Goal: Task Accomplishment & Management: Use online tool/utility

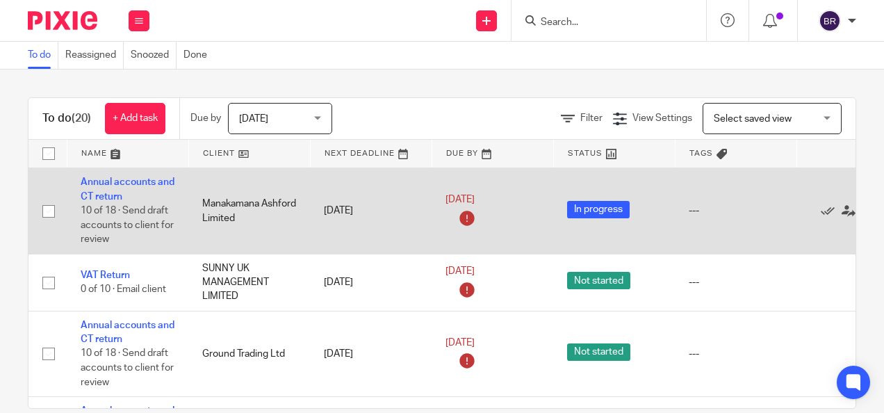
scroll to position [139, 0]
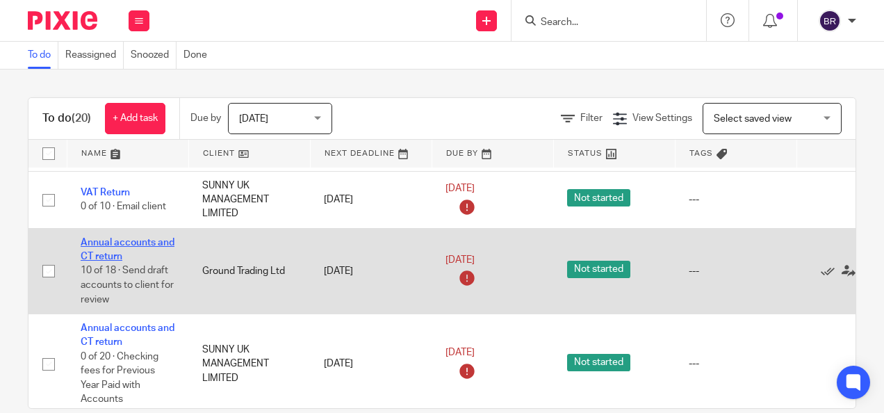
click at [100, 241] on link "Annual accounts and CT return" at bounding box center [128, 250] width 94 height 24
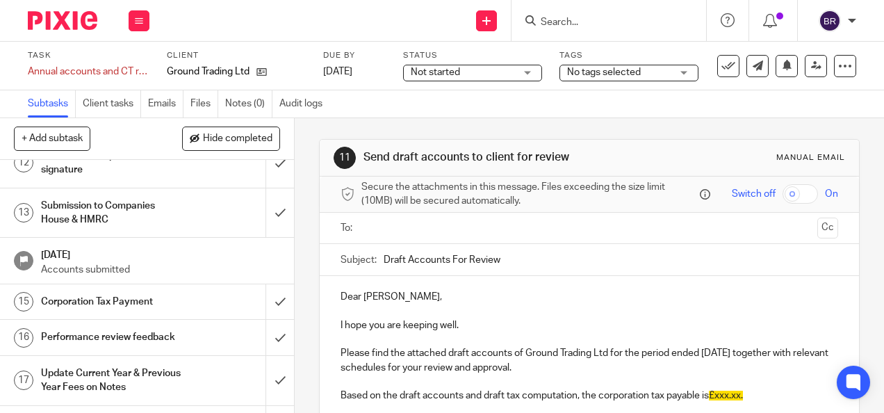
scroll to position [417, 0]
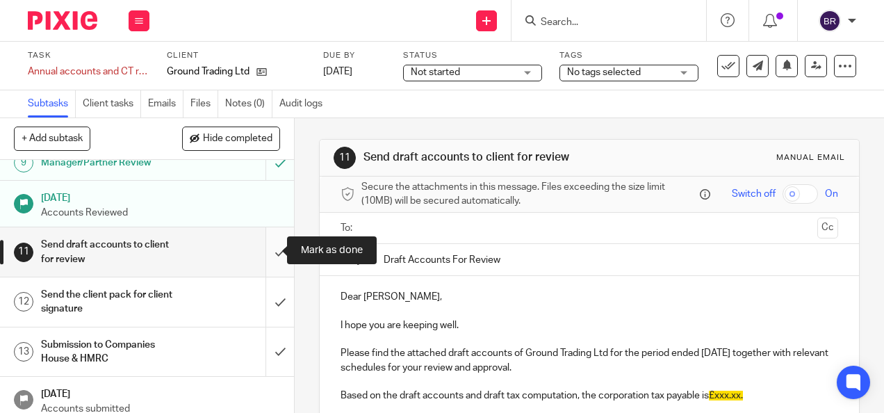
click at [261, 246] on input "submit" at bounding box center [147, 251] width 294 height 49
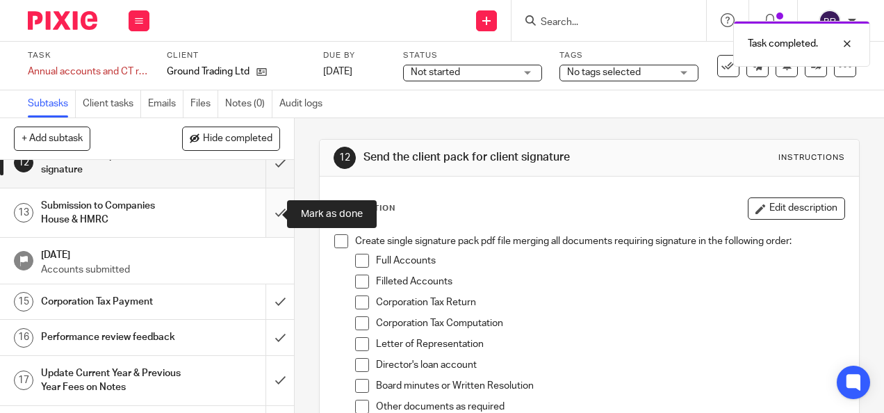
scroll to position [487, 0]
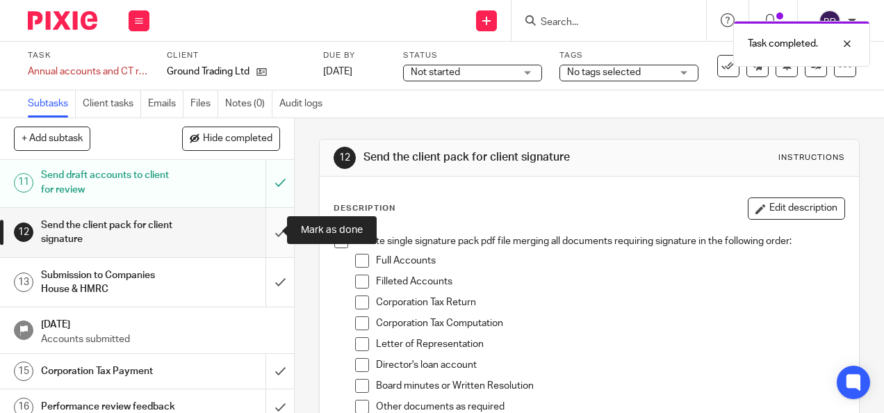
click at [260, 228] on input "submit" at bounding box center [147, 232] width 294 height 49
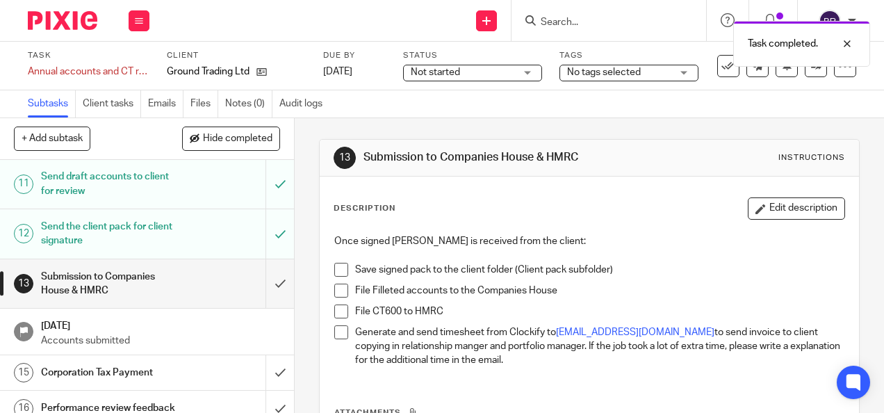
scroll to position [487, 0]
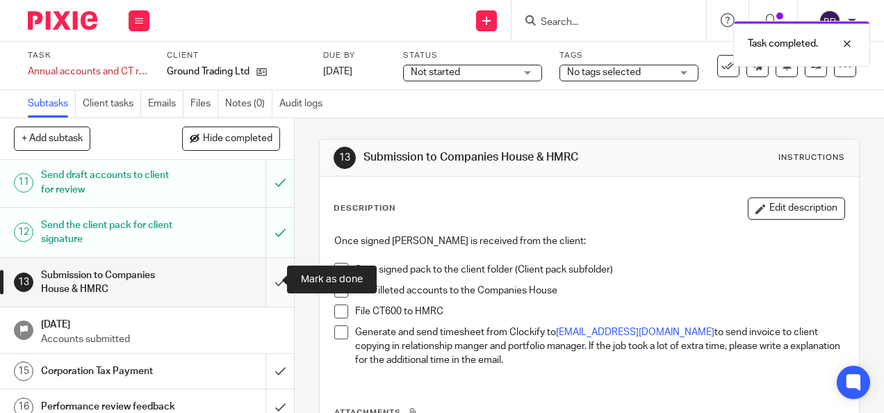
click at [261, 278] on input "submit" at bounding box center [147, 282] width 294 height 49
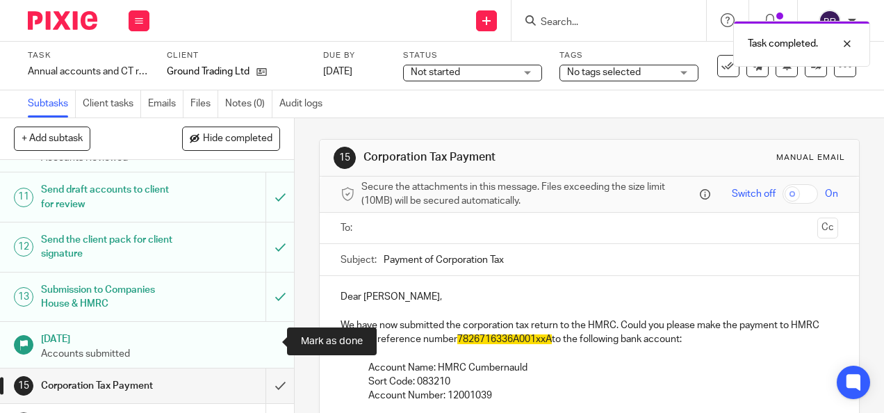
scroll to position [556, 0]
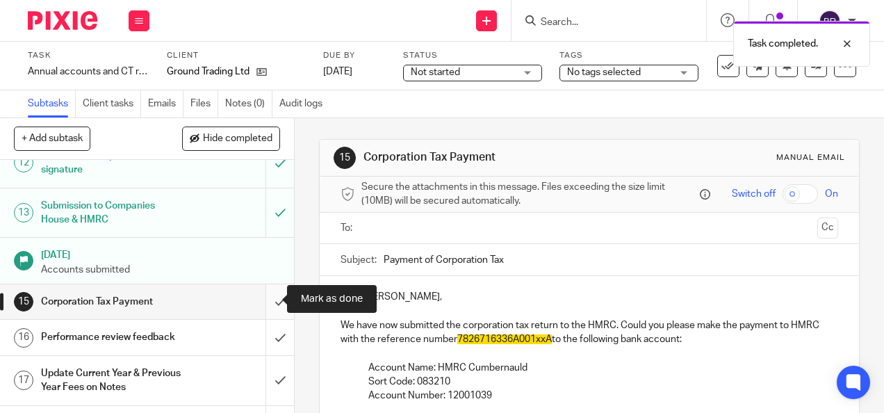
click at [264, 302] on input "submit" at bounding box center [147, 301] width 294 height 35
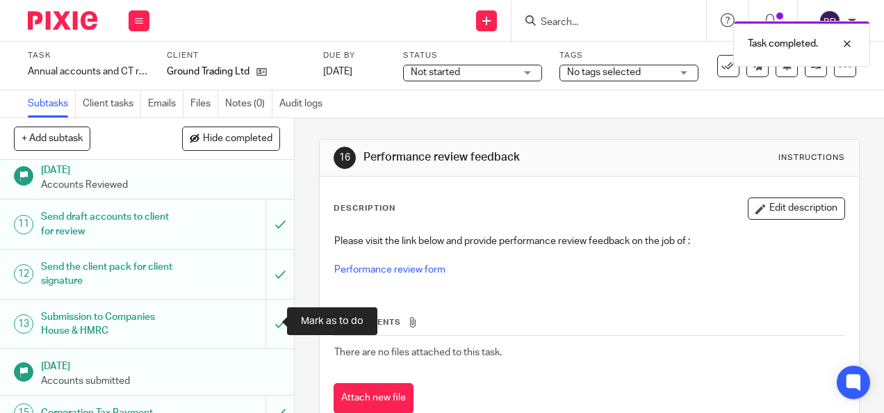
scroll to position [556, 0]
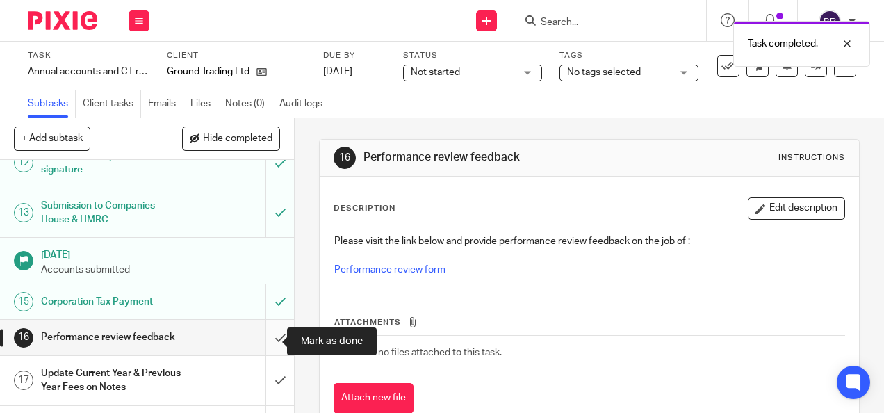
click at [266, 336] on input "submit" at bounding box center [147, 337] width 294 height 35
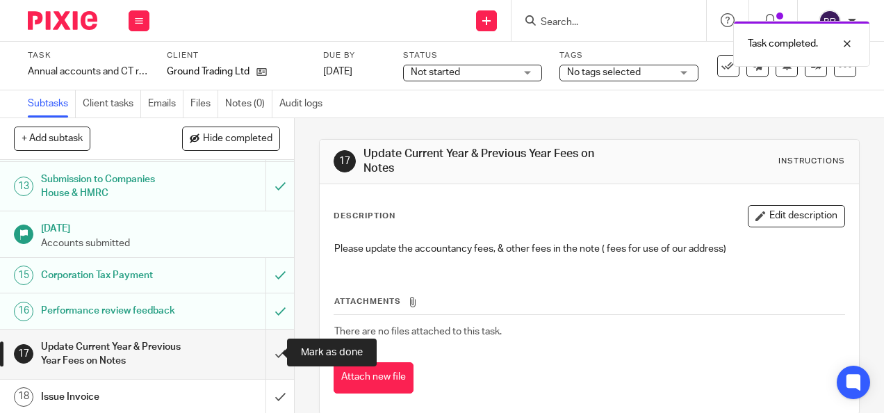
scroll to position [595, 0]
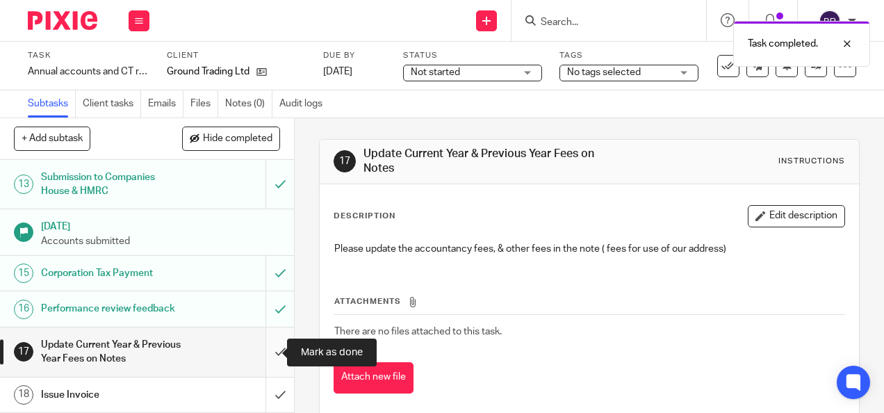
click at [264, 353] on input "submit" at bounding box center [147, 351] width 294 height 49
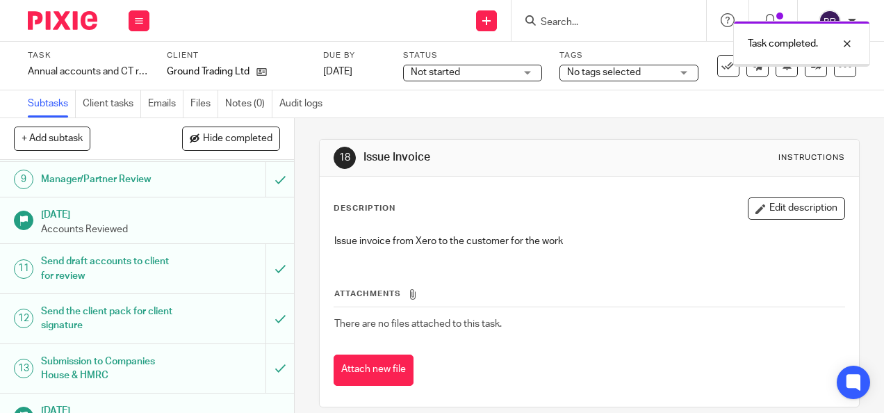
scroll to position [595, 0]
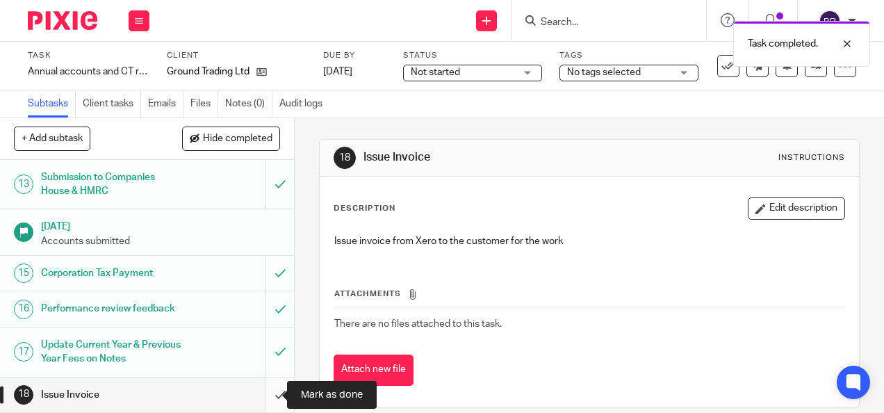
click at [267, 387] on input "submit" at bounding box center [147, 394] width 294 height 35
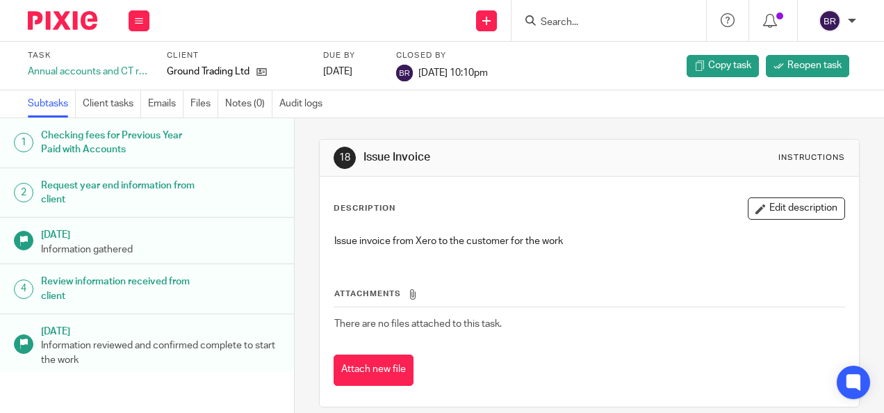
click at [72, 22] on img at bounding box center [63, 20] width 70 height 19
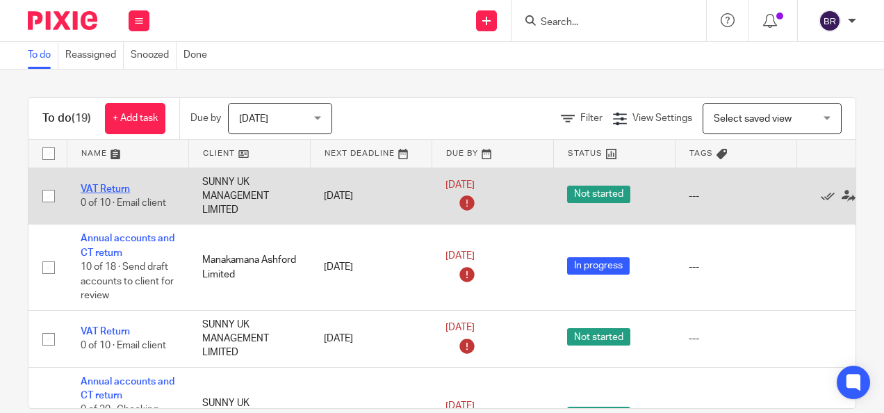
click at [109, 187] on link "VAT Return" at bounding box center [105, 189] width 49 height 10
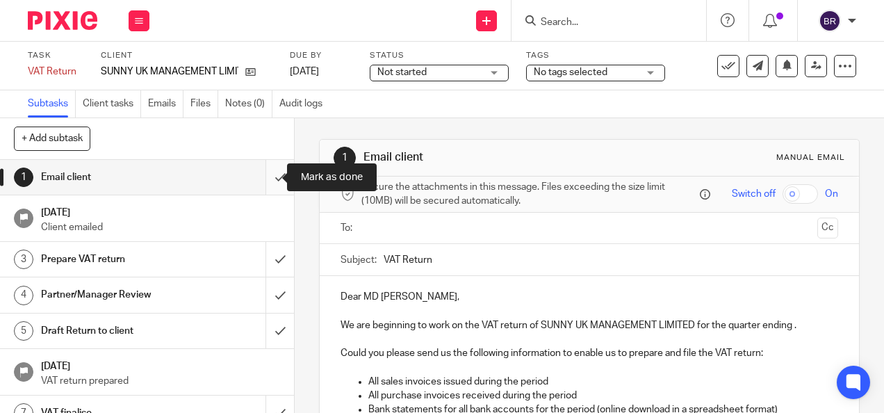
click at [264, 174] on input "submit" at bounding box center [147, 177] width 294 height 35
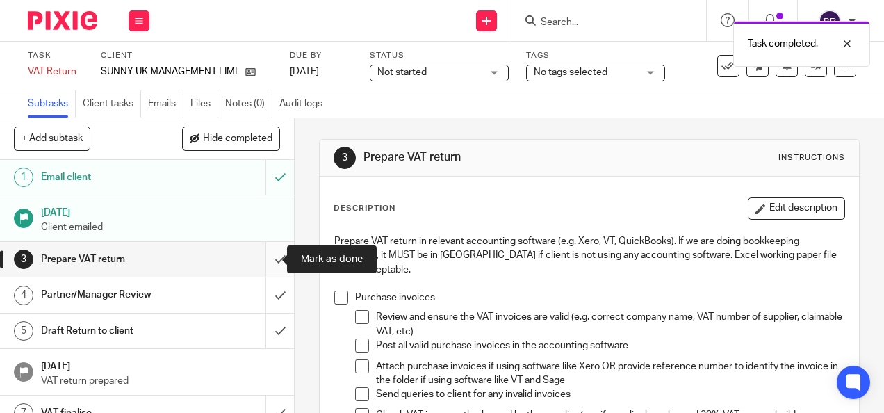
click at [266, 261] on input "submit" at bounding box center [147, 259] width 294 height 35
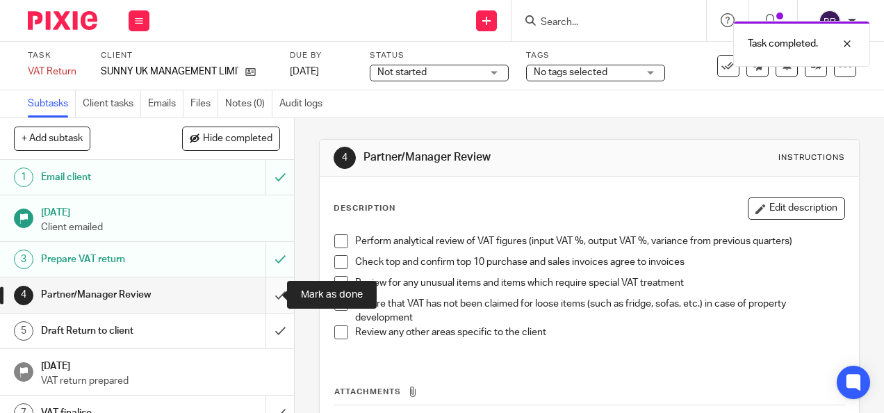
click at [261, 298] on input "submit" at bounding box center [147, 294] width 294 height 35
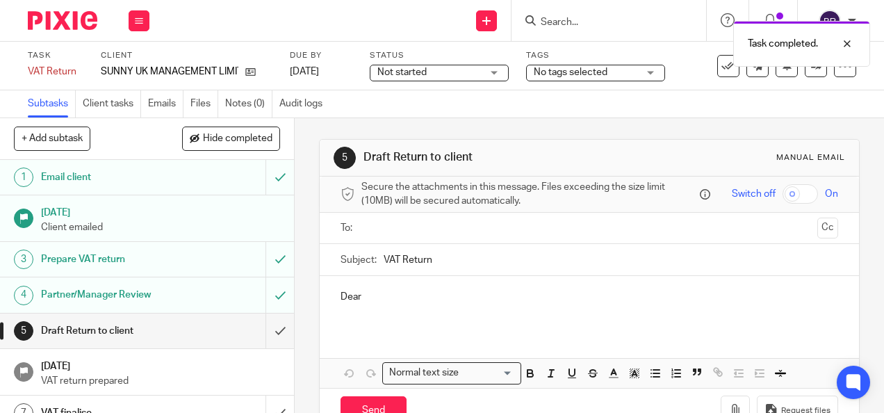
click at [264, 332] on input "submit" at bounding box center [147, 331] width 294 height 35
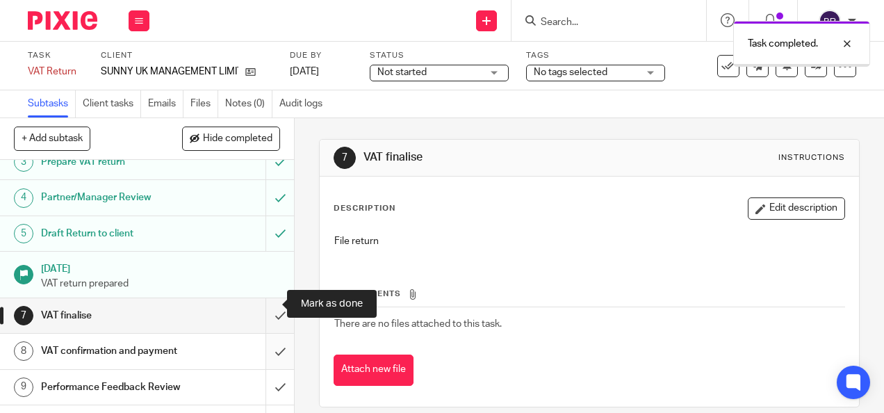
scroll to position [152, 0]
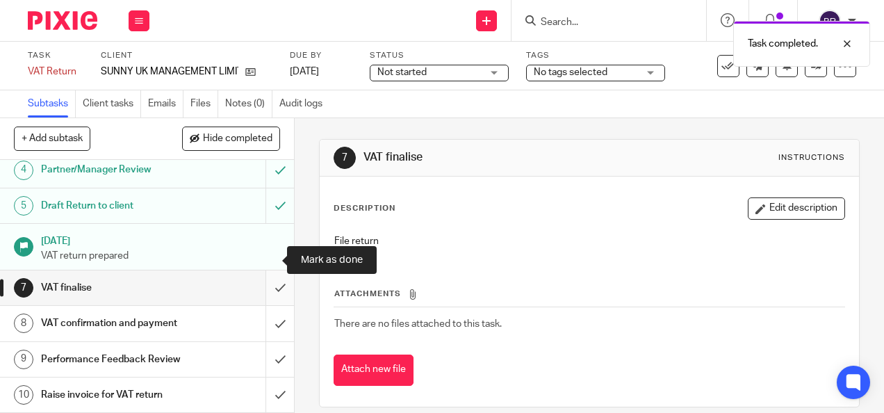
click at [263, 270] on input "submit" at bounding box center [147, 287] width 294 height 35
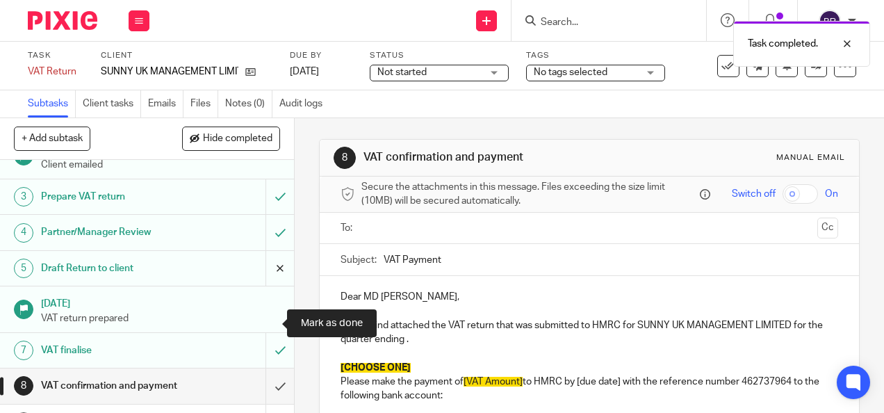
scroll to position [152, 0]
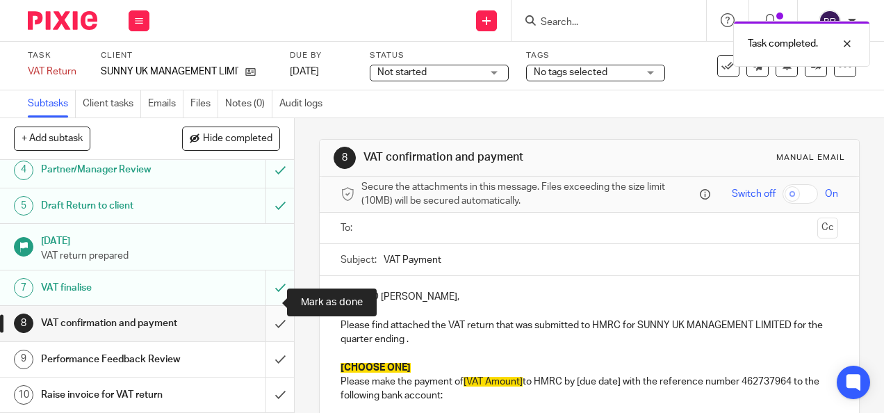
click at [265, 306] on input "submit" at bounding box center [147, 323] width 294 height 35
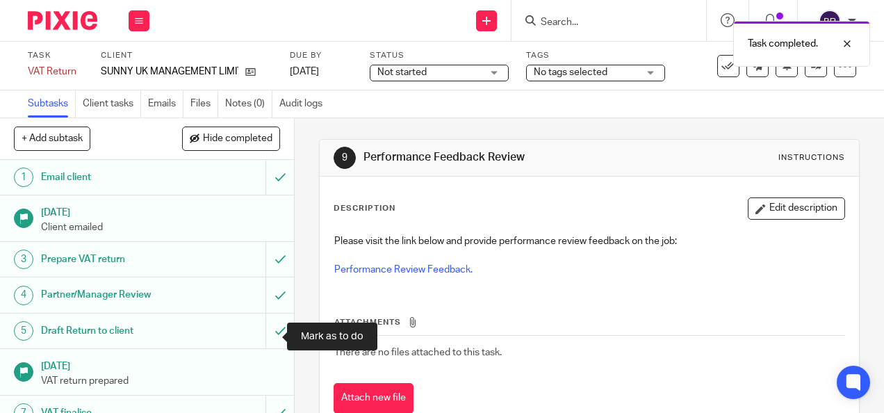
scroll to position [152, 0]
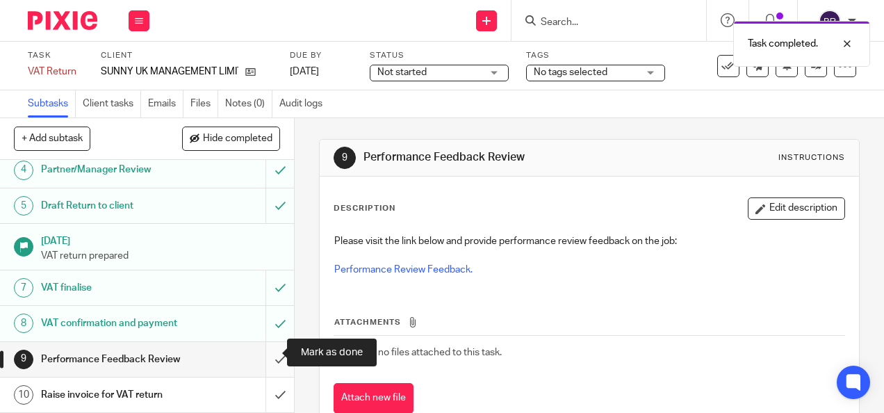
click at [267, 350] on input "submit" at bounding box center [147, 359] width 294 height 35
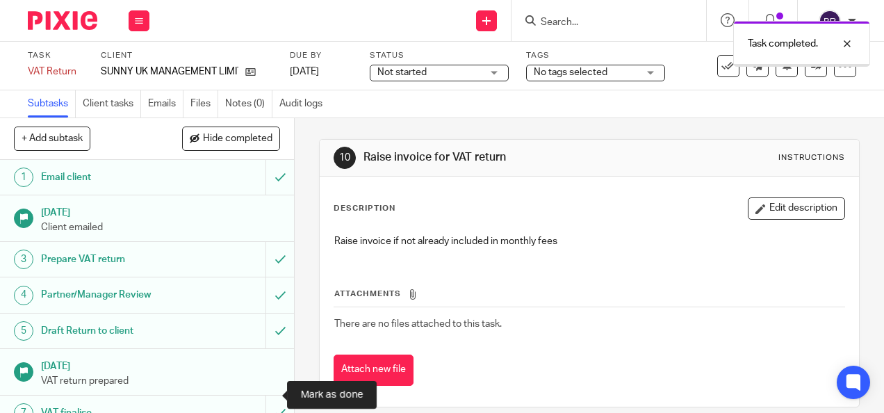
scroll to position [152, 0]
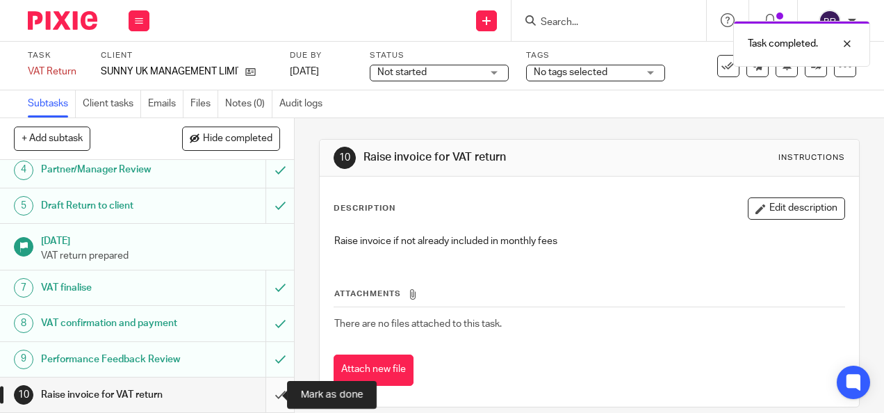
click at [271, 395] on input "submit" at bounding box center [147, 394] width 294 height 35
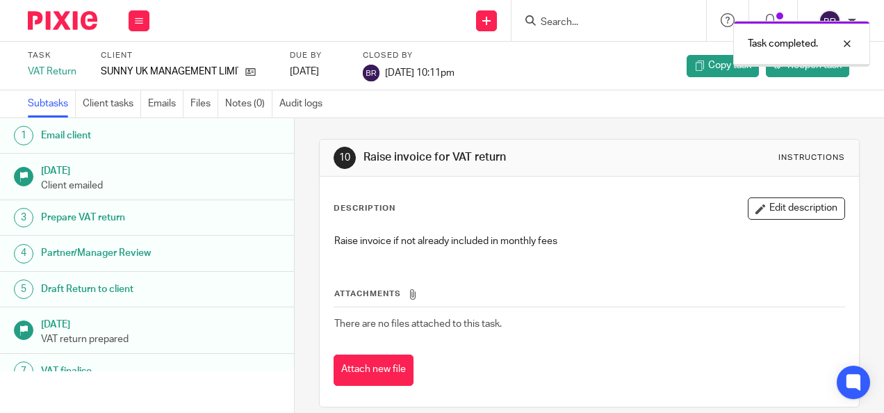
click at [74, 17] on img at bounding box center [63, 20] width 70 height 19
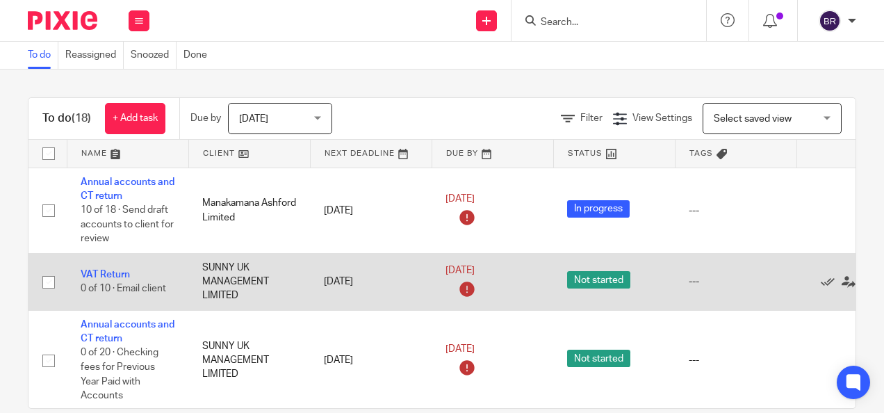
click at [118, 267] on td "VAT Return 0 of 10 · Email client" at bounding box center [128, 281] width 122 height 57
click at [121, 270] on link "VAT Return" at bounding box center [105, 275] width 49 height 10
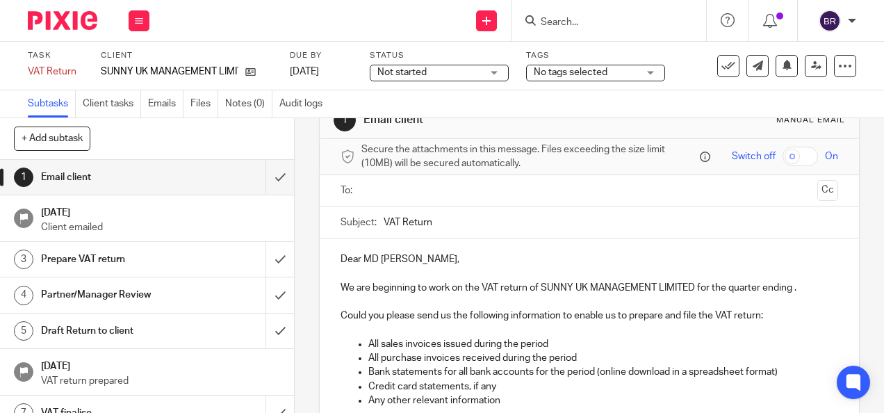
scroll to position [70, 0]
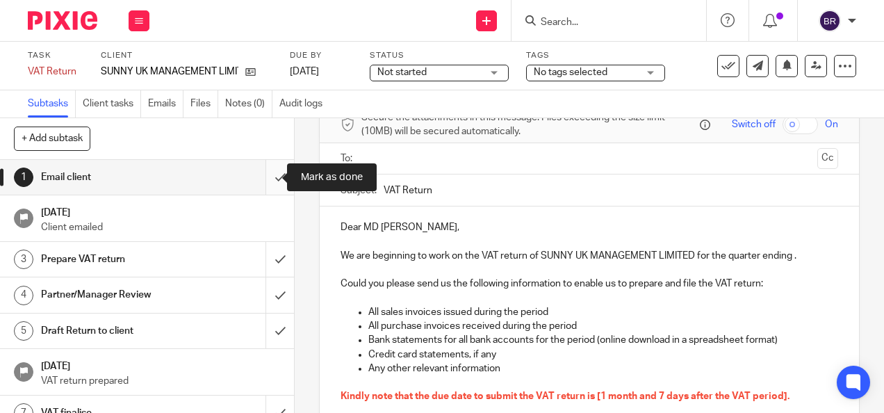
click at [268, 168] on input "submit" at bounding box center [147, 177] width 294 height 35
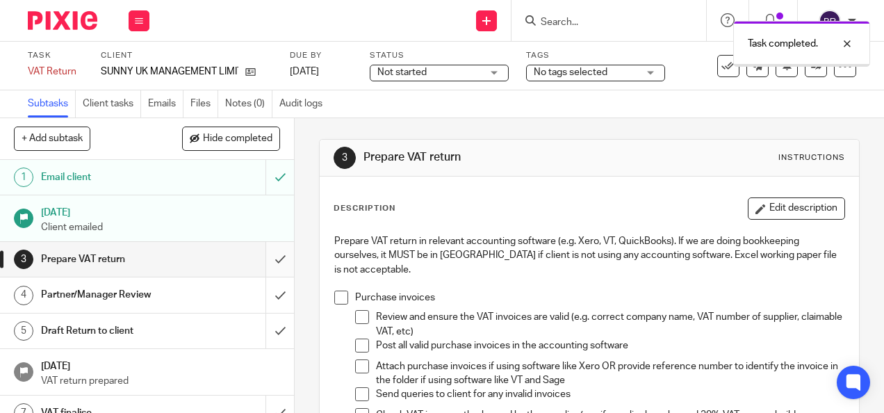
click at [268, 252] on input "submit" at bounding box center [147, 259] width 294 height 35
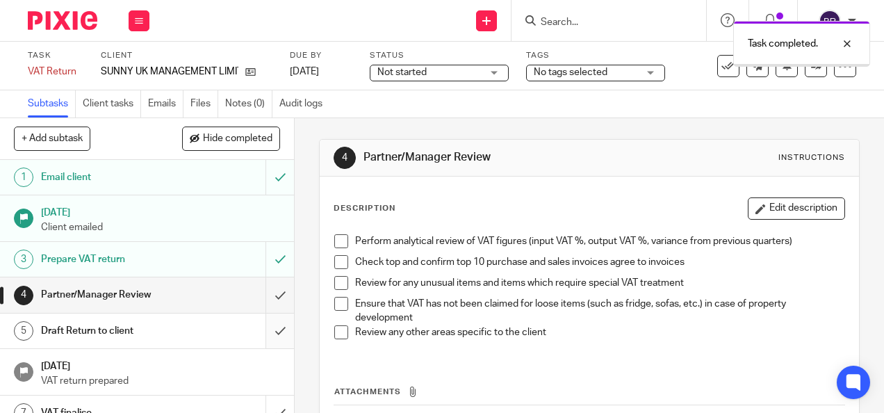
click at [262, 326] on input "submit" at bounding box center [147, 331] width 294 height 35
click at [262, 290] on input "submit" at bounding box center [147, 294] width 294 height 35
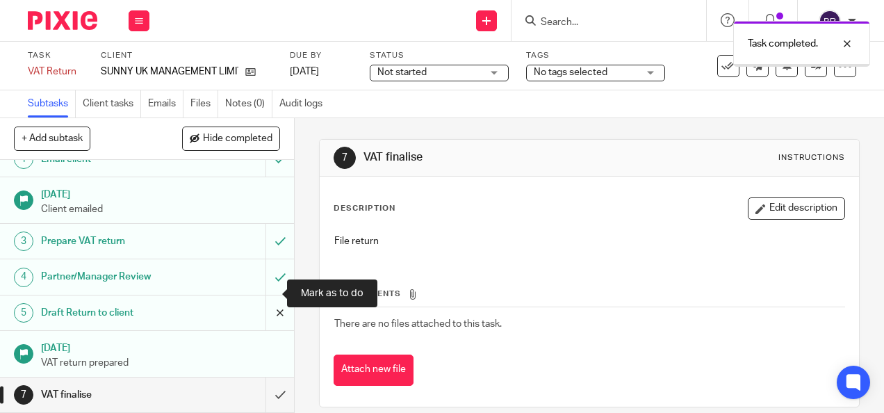
scroll to position [70, 0]
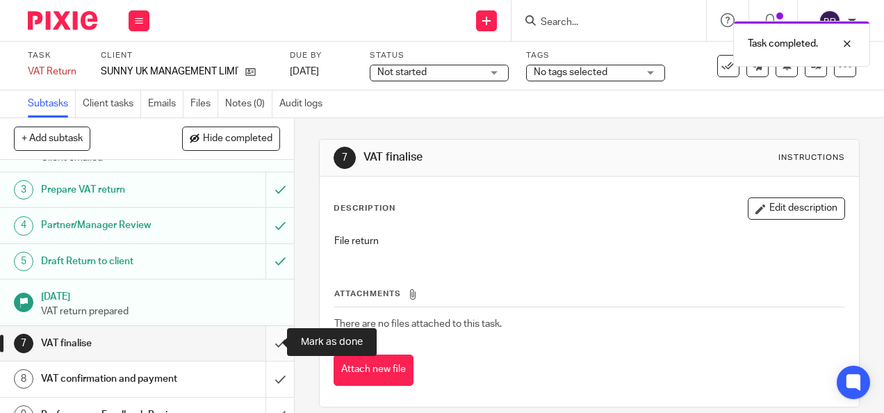
click at [266, 340] on input "submit" at bounding box center [147, 343] width 294 height 35
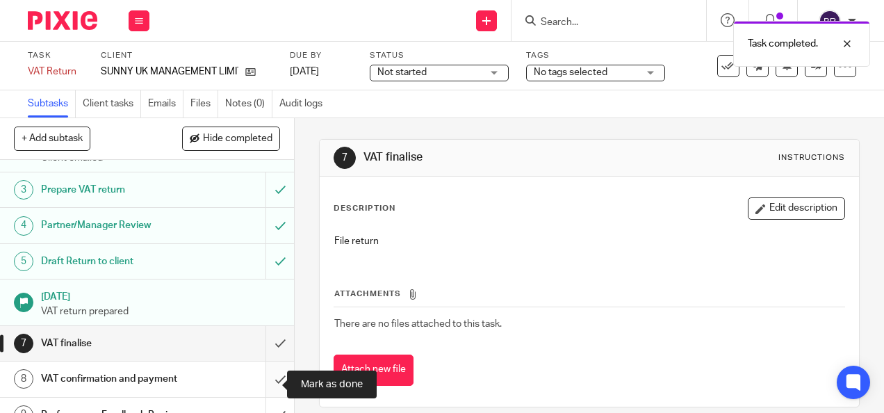
click at [267, 381] on input "submit" at bounding box center [147, 378] width 294 height 35
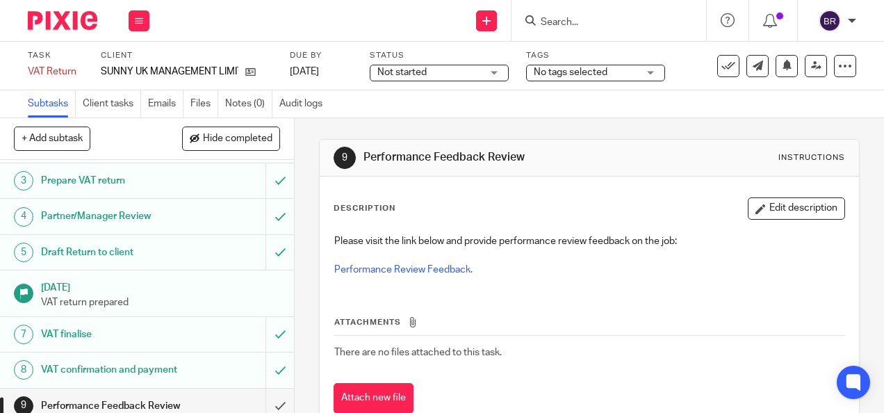
scroll to position [152, 0]
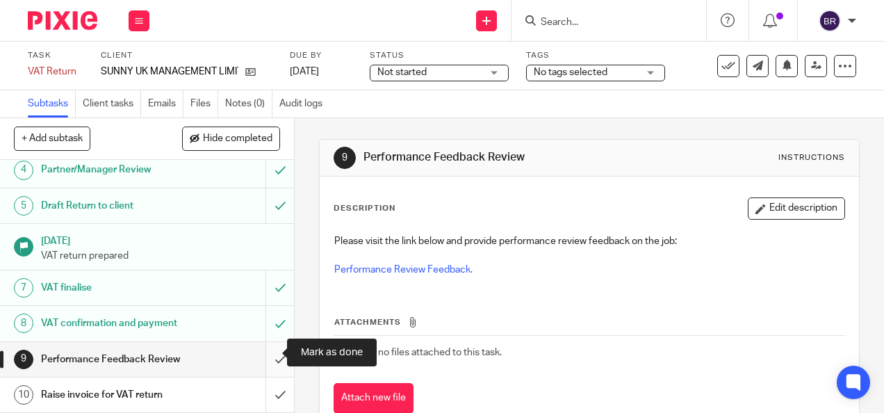
click at [270, 355] on input "submit" at bounding box center [147, 359] width 294 height 35
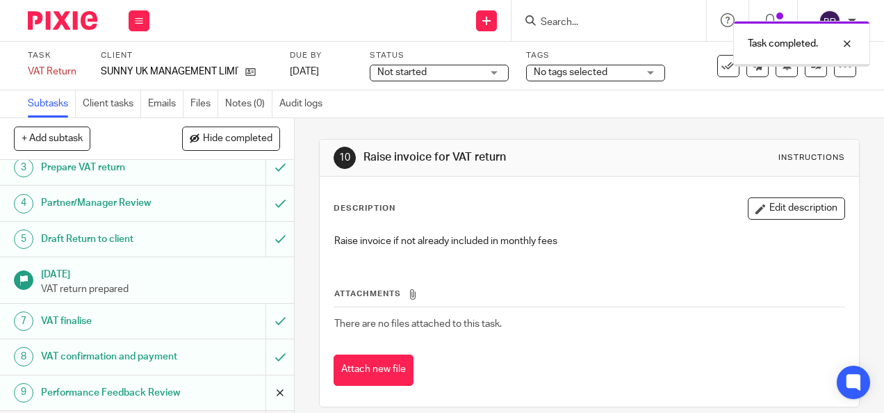
scroll to position [152, 0]
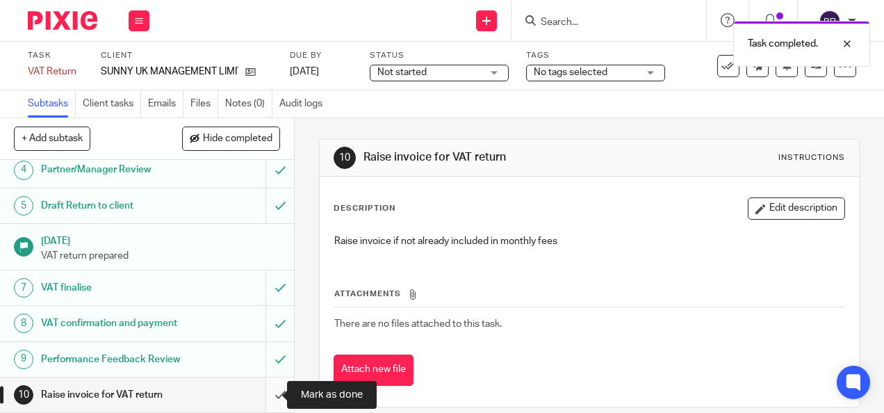
click at [264, 385] on input "submit" at bounding box center [147, 394] width 294 height 35
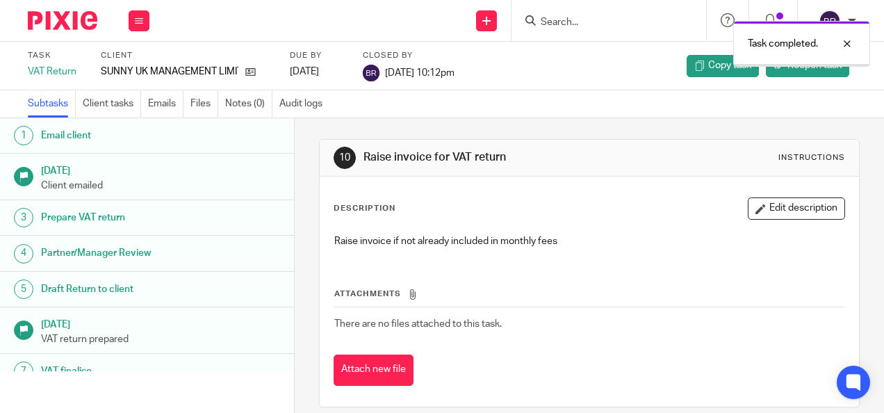
scroll to position [123, 0]
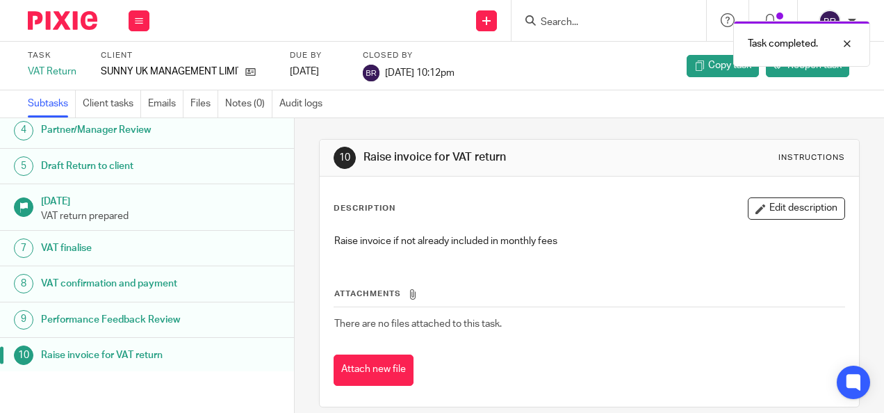
click at [81, 25] on img at bounding box center [63, 20] width 70 height 19
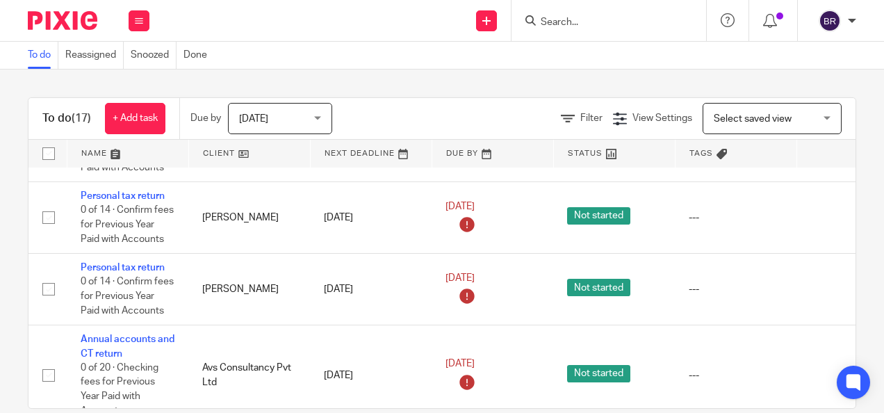
scroll to position [1043, 0]
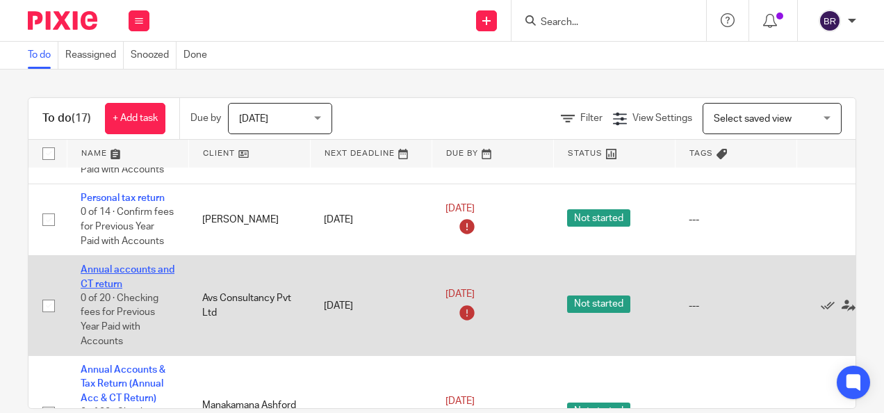
click at [96, 265] on link "Annual accounts and CT return" at bounding box center [128, 277] width 94 height 24
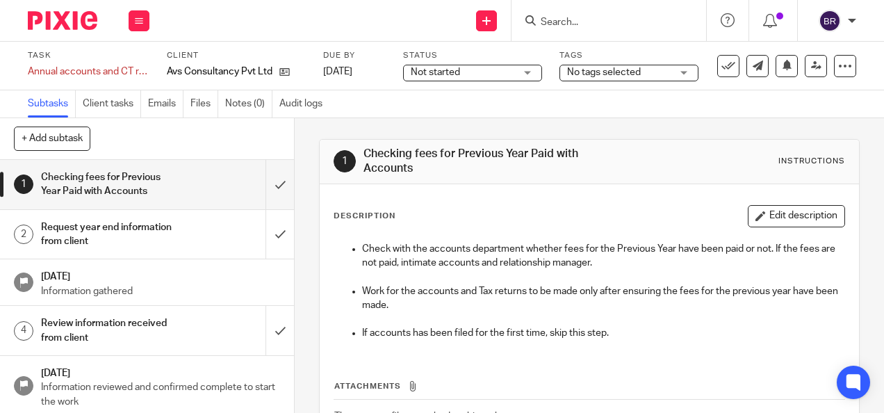
click at [81, 29] on img at bounding box center [63, 20] width 70 height 19
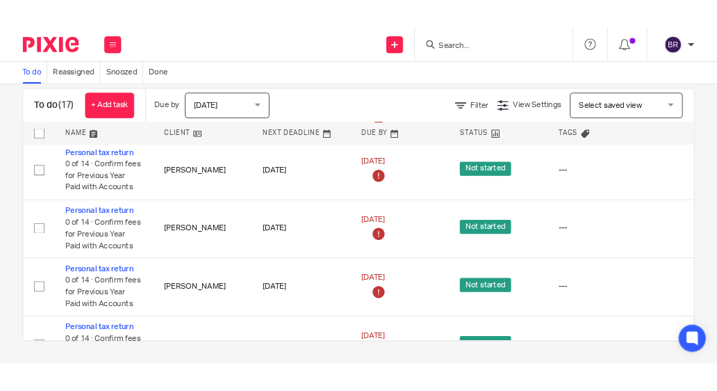
scroll to position [834, 0]
